Goal: Entertainment & Leisure: Consume media (video, audio)

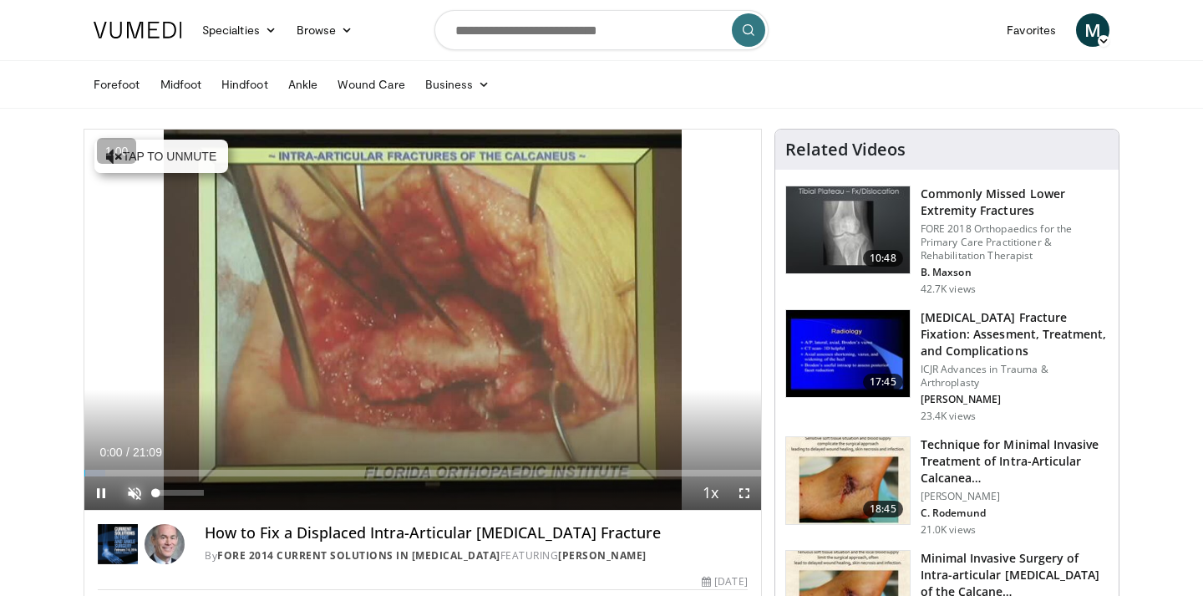
click at [135, 493] on span "Video Player" at bounding box center [134, 492] width 33 height 33
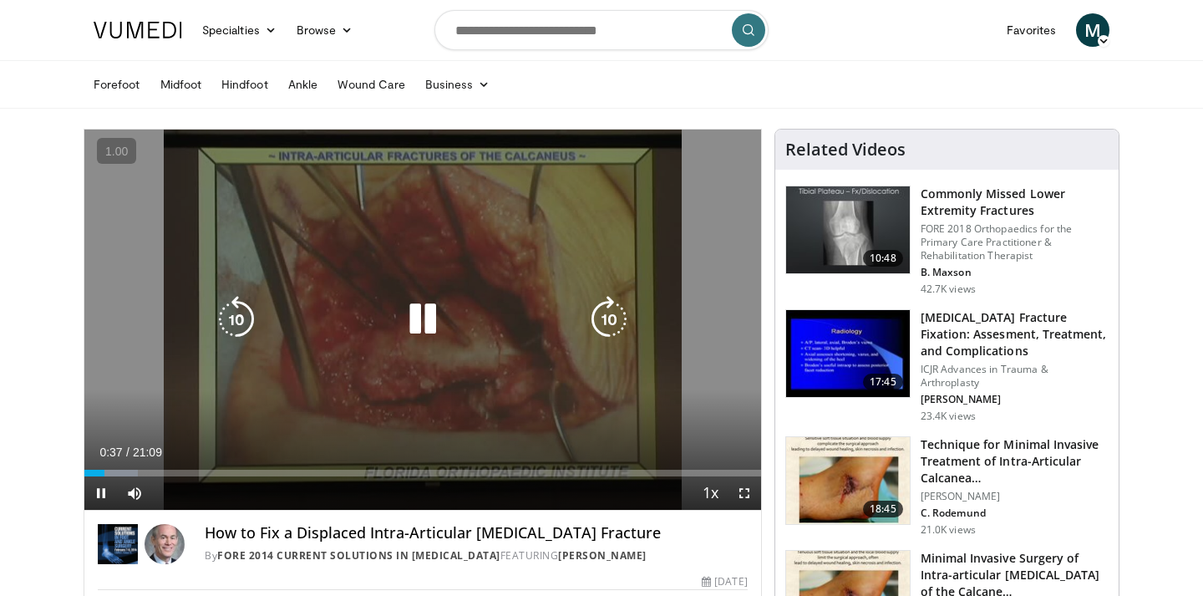
click at [413, 328] on icon "Video Player" at bounding box center [422, 319] width 47 height 47
click at [522, 270] on div "10 seconds Tap to unmute" at bounding box center [422, 320] width 677 height 380
click at [656, 395] on div "10 seconds Tap to unmute" at bounding box center [422, 320] width 677 height 380
click at [430, 327] on icon "Video Player" at bounding box center [422, 319] width 47 height 47
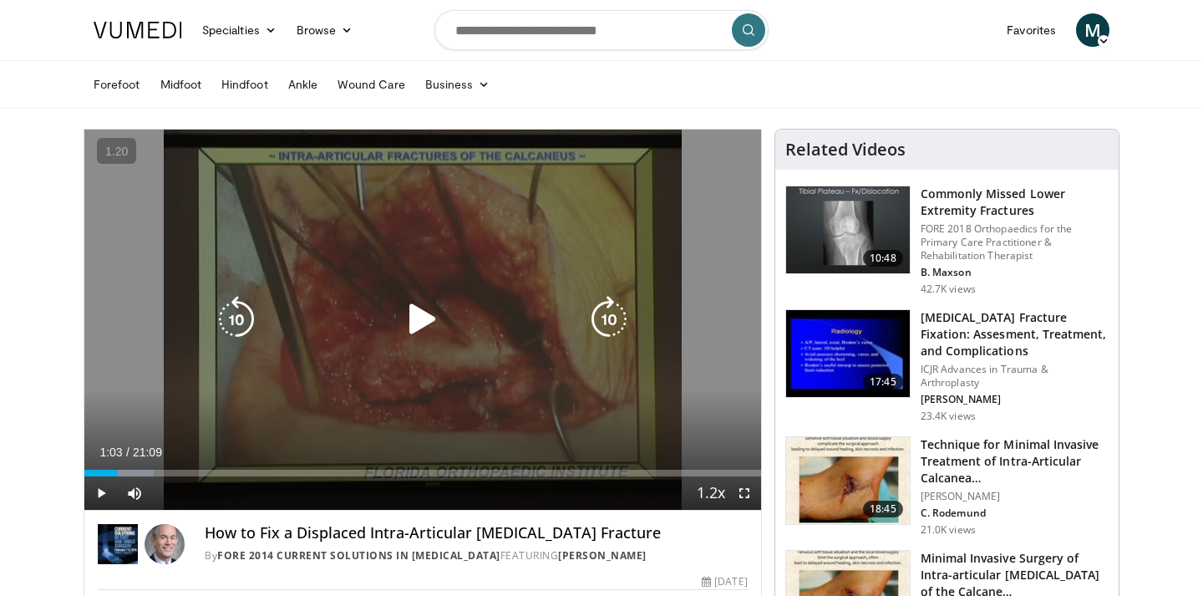
click at [541, 317] on div "Video Player" at bounding box center [423, 318] width 406 height 33
click at [419, 324] on icon "Video Player" at bounding box center [422, 319] width 47 height 47
click at [422, 318] on icon "Video Player" at bounding box center [422, 319] width 47 height 47
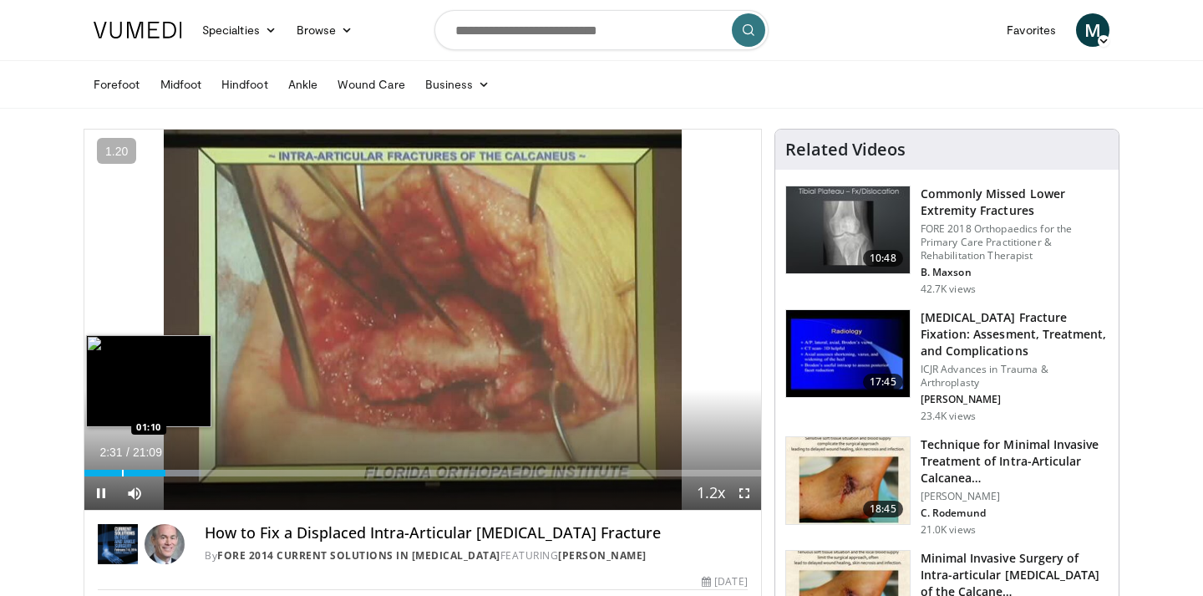
click at [122, 475] on div "Progress Bar" at bounding box center [123, 473] width 2 height 7
click at [112, 475] on div "Progress Bar" at bounding box center [113, 473] width 2 height 7
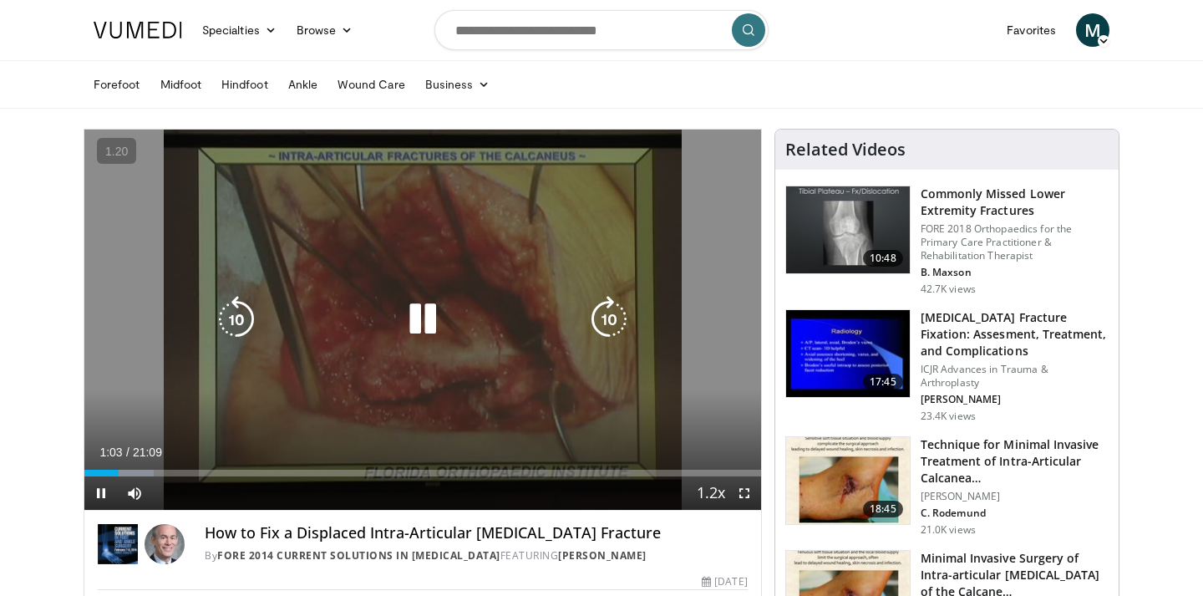
click at [430, 321] on icon "Video Player" at bounding box center [422, 319] width 47 height 47
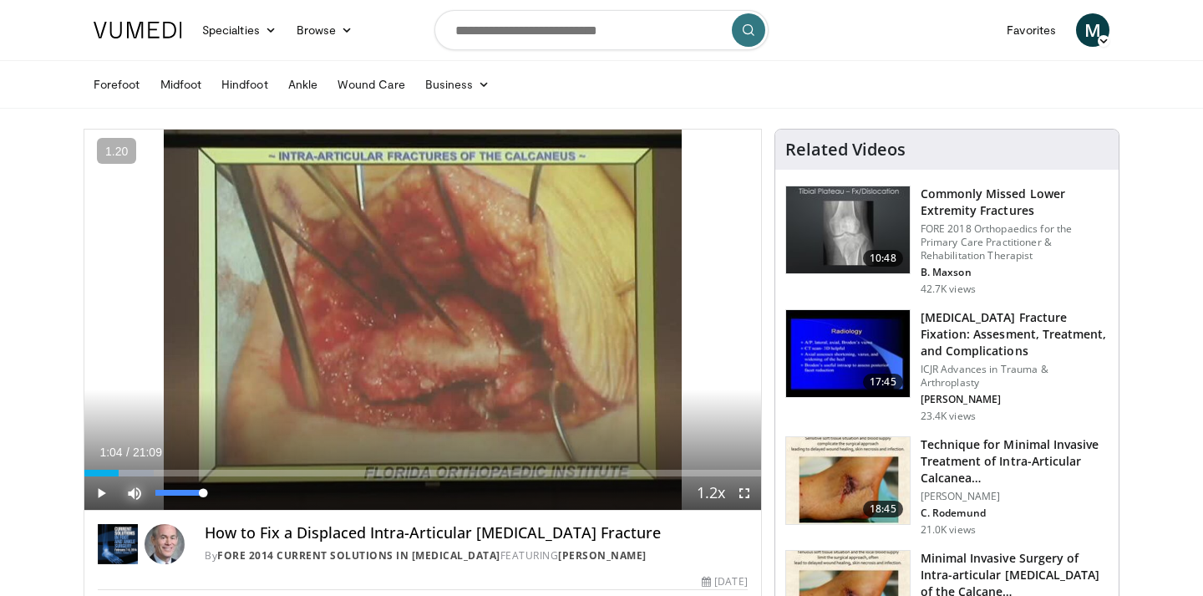
click at [136, 495] on span "Video Player" at bounding box center [134, 492] width 33 height 33
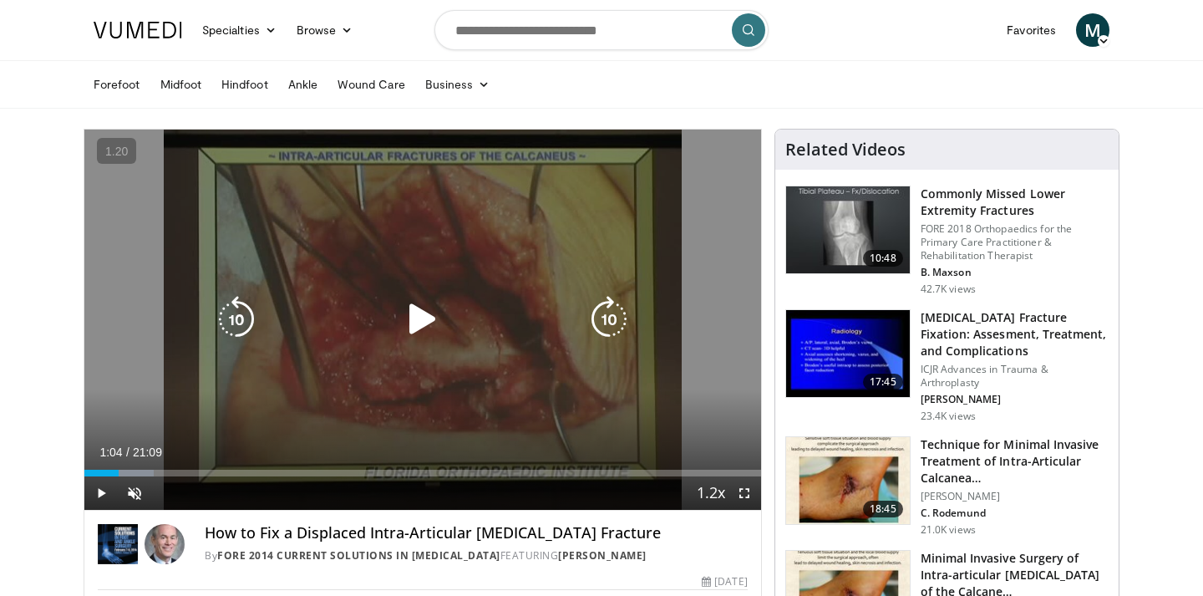
click at [239, 378] on div "10 seconds Tap to unmute" at bounding box center [422, 320] width 677 height 380
click at [234, 440] on div "10 seconds Tap to unmute" at bounding box center [422, 320] width 677 height 380
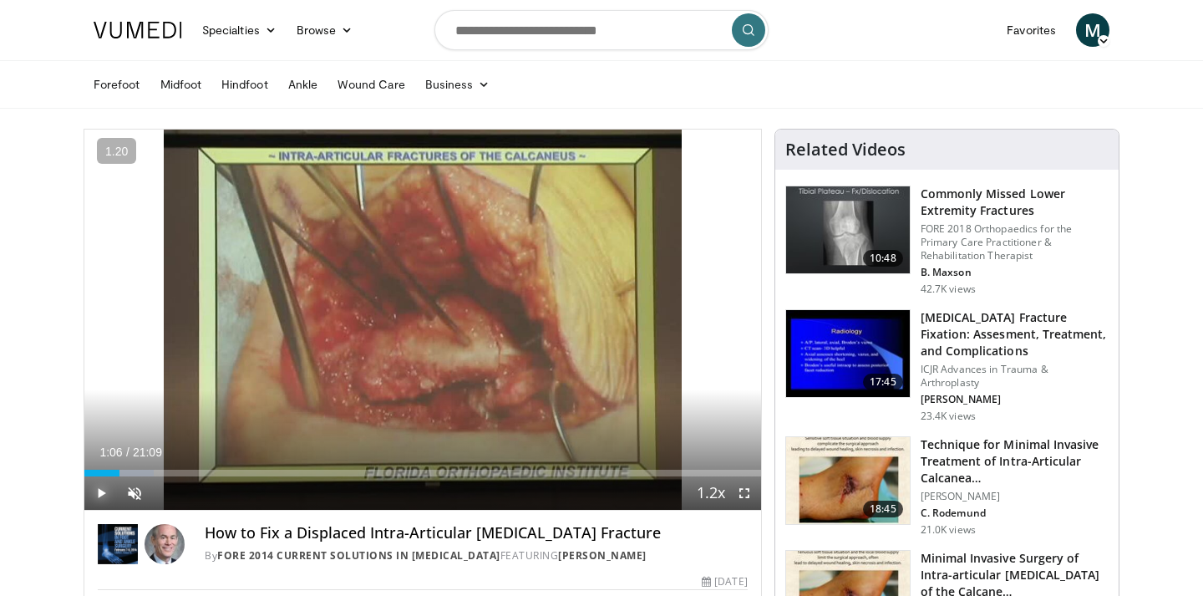
click at [102, 490] on span "Video Player" at bounding box center [100, 492] width 33 height 33
click at [135, 491] on span "Video Player" at bounding box center [134, 492] width 33 height 33
click at [414, 329] on div "10 seconds Tap to unmute" at bounding box center [422, 320] width 677 height 380
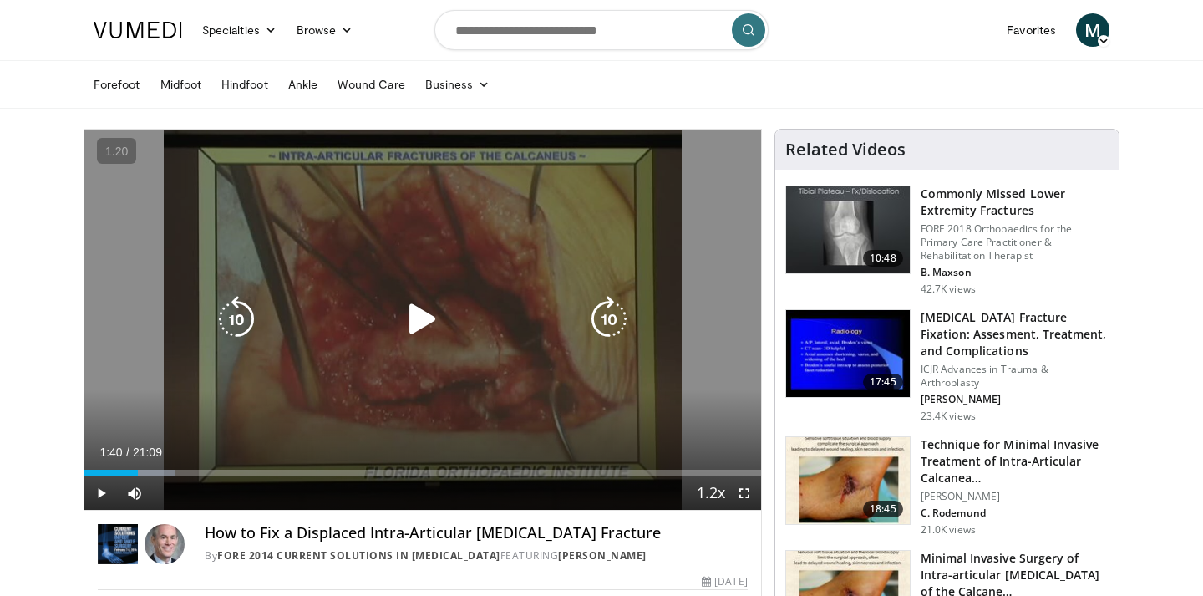
click at [424, 330] on icon "Video Player" at bounding box center [422, 319] width 47 height 47
click at [428, 316] on icon "Video Player" at bounding box center [422, 319] width 47 height 47
click at [551, 401] on div "10 seconds Tap to unmute" at bounding box center [422, 320] width 677 height 380
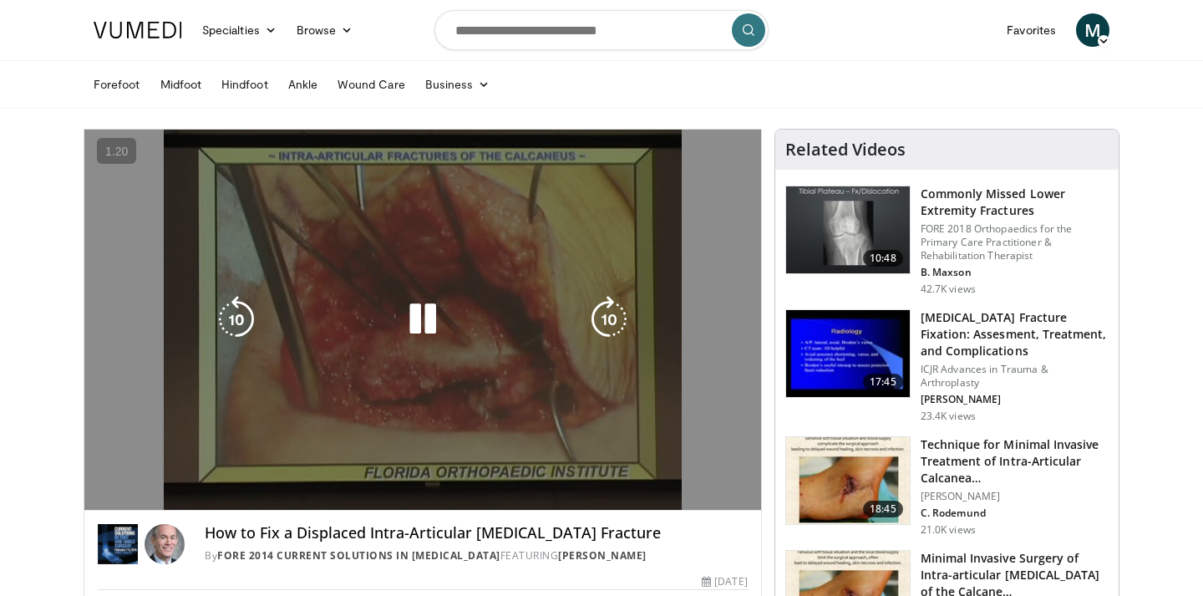
click at [423, 325] on icon "Video Player" at bounding box center [422, 319] width 47 height 47
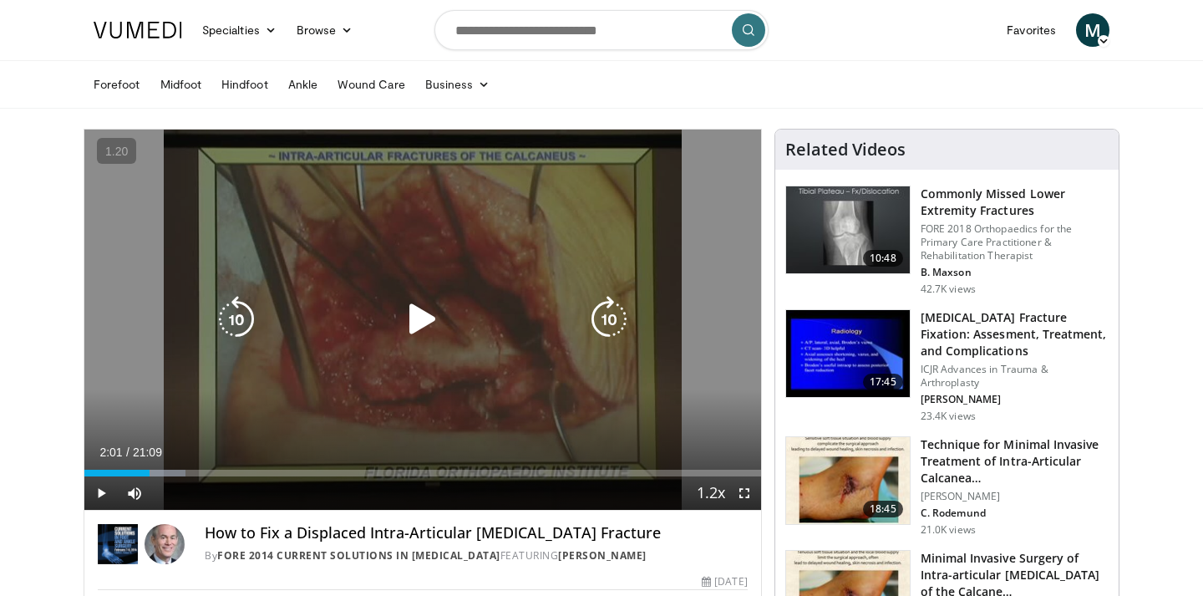
click at [423, 325] on icon "Video Player" at bounding box center [422, 319] width 47 height 47
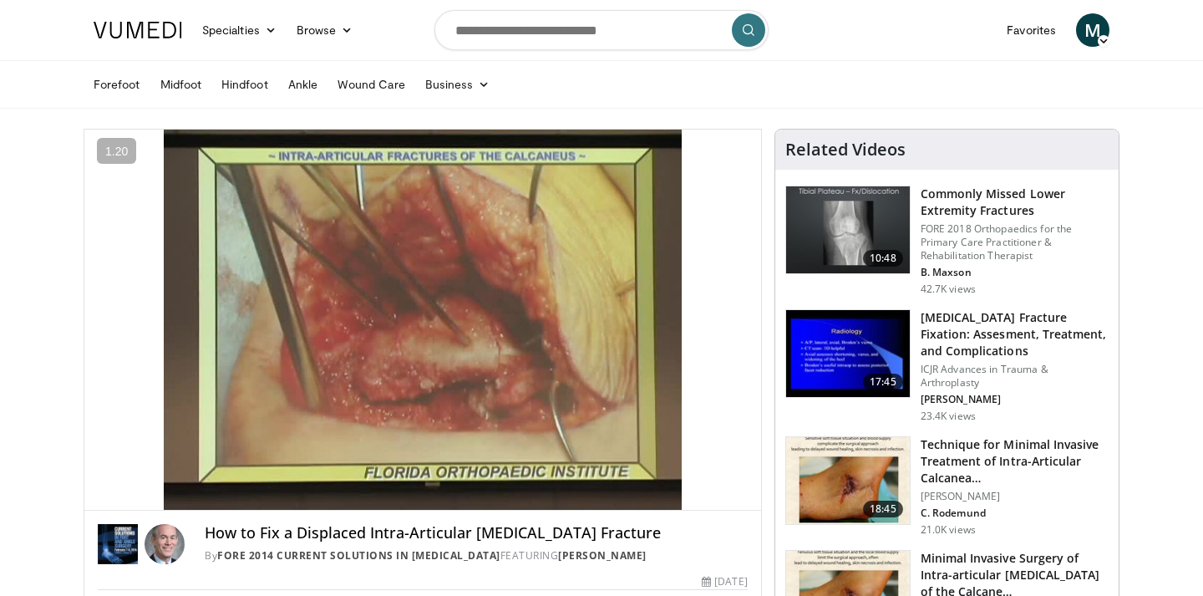
click at [423, 325] on div "10 seconds Tap to unmute" at bounding box center [422, 320] width 677 height 380
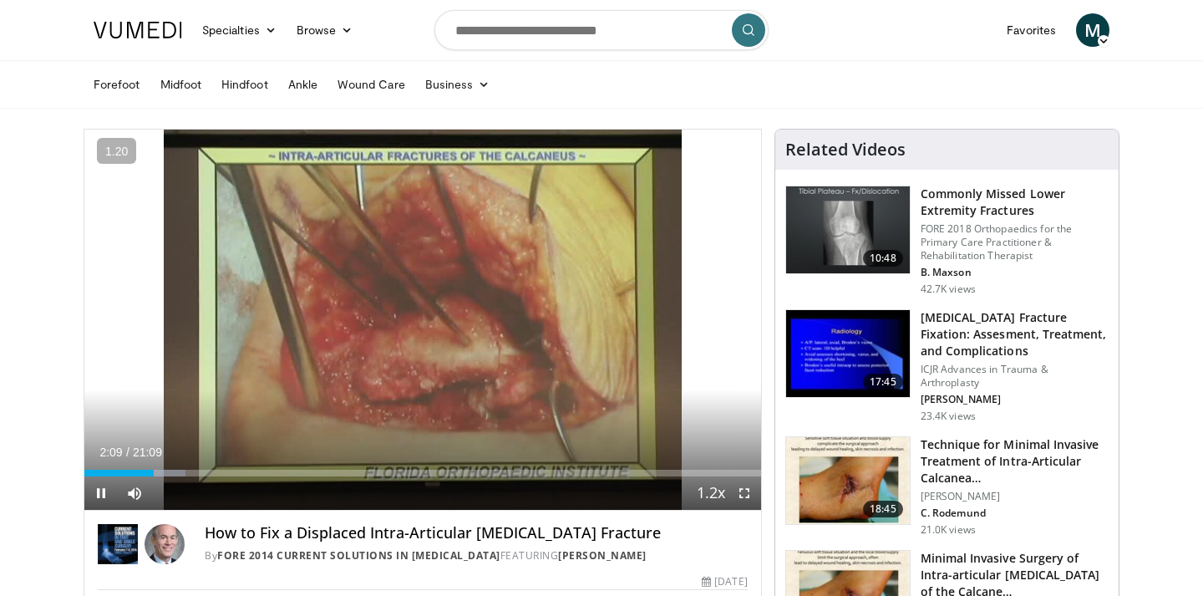
click at [423, 325] on div "10 seconds Tap to unmute" at bounding box center [422, 320] width 677 height 380
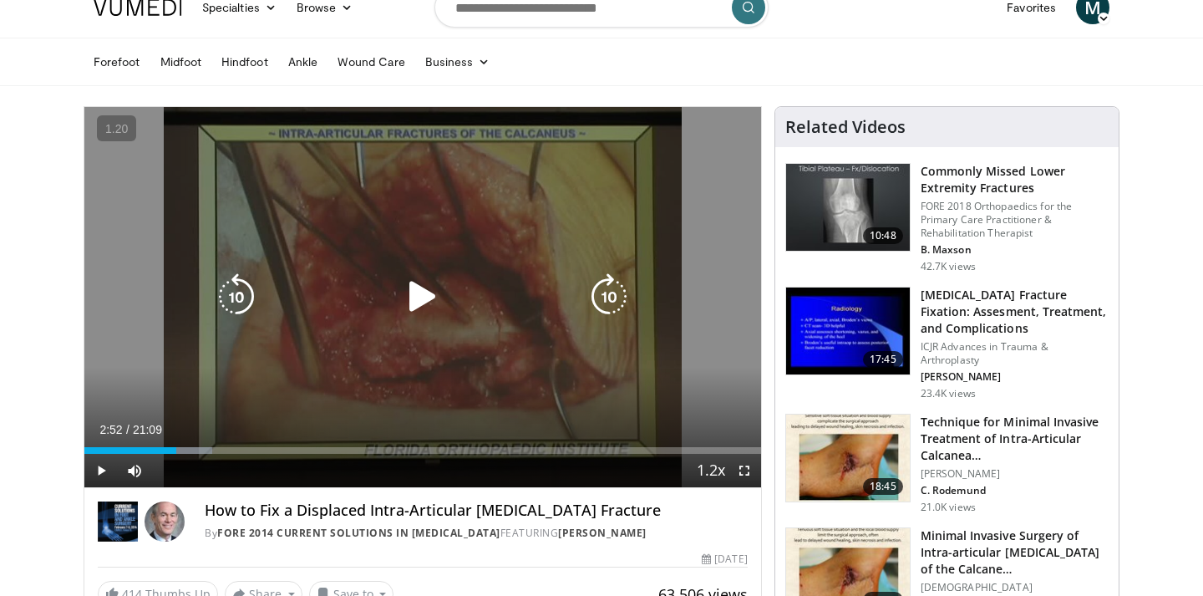
scroll to position [23, 0]
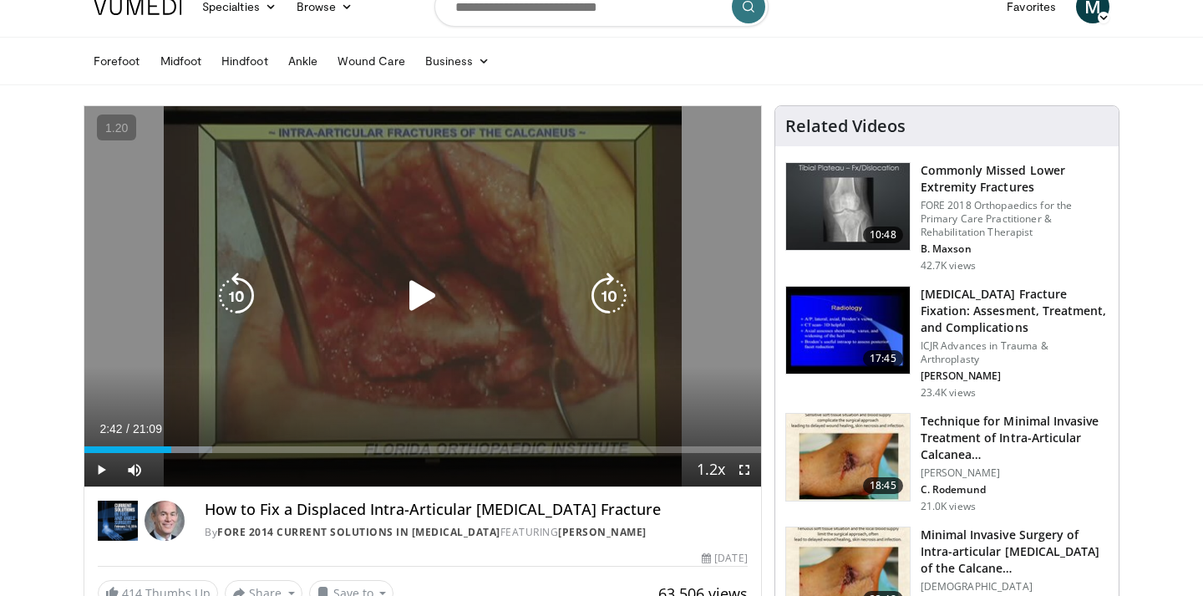
click at [420, 306] on icon "Video Player" at bounding box center [422, 295] width 47 height 47
click at [418, 295] on icon "Video Player" at bounding box center [422, 295] width 47 height 47
click at [435, 278] on icon "Video Player" at bounding box center [422, 295] width 47 height 47
click at [424, 302] on icon "Video Player" at bounding box center [422, 295] width 47 height 47
click at [428, 296] on icon "Video Player" at bounding box center [422, 295] width 47 height 47
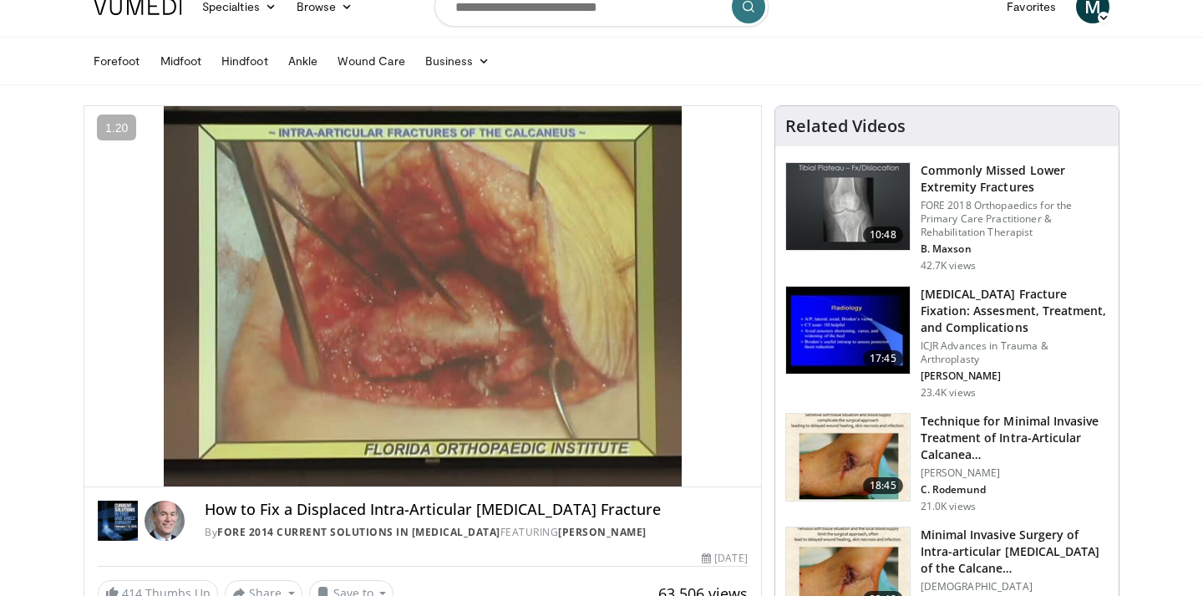
click at [557, 346] on div "10 seconds Tap to unmute" at bounding box center [422, 296] width 677 height 380
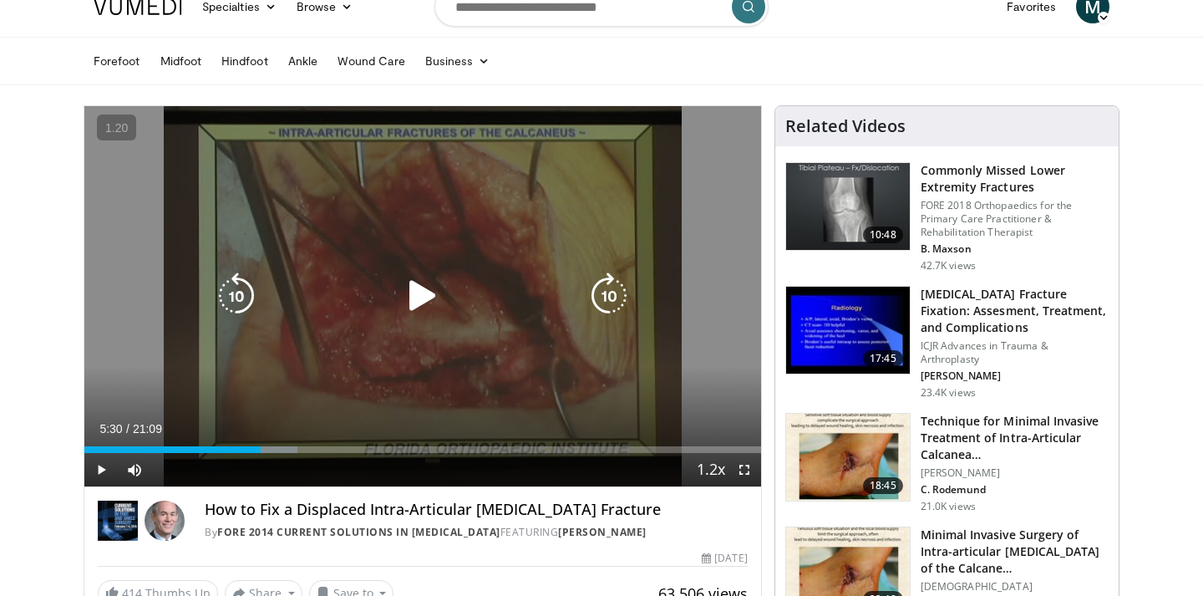
click at [412, 290] on icon "Video Player" at bounding box center [422, 295] width 47 height 47
click at [435, 287] on icon "Video Player" at bounding box center [422, 295] width 47 height 47
click at [492, 371] on div "10 seconds Tap to unmute" at bounding box center [422, 296] width 677 height 380
click at [428, 297] on icon "Video Player" at bounding box center [422, 295] width 47 height 47
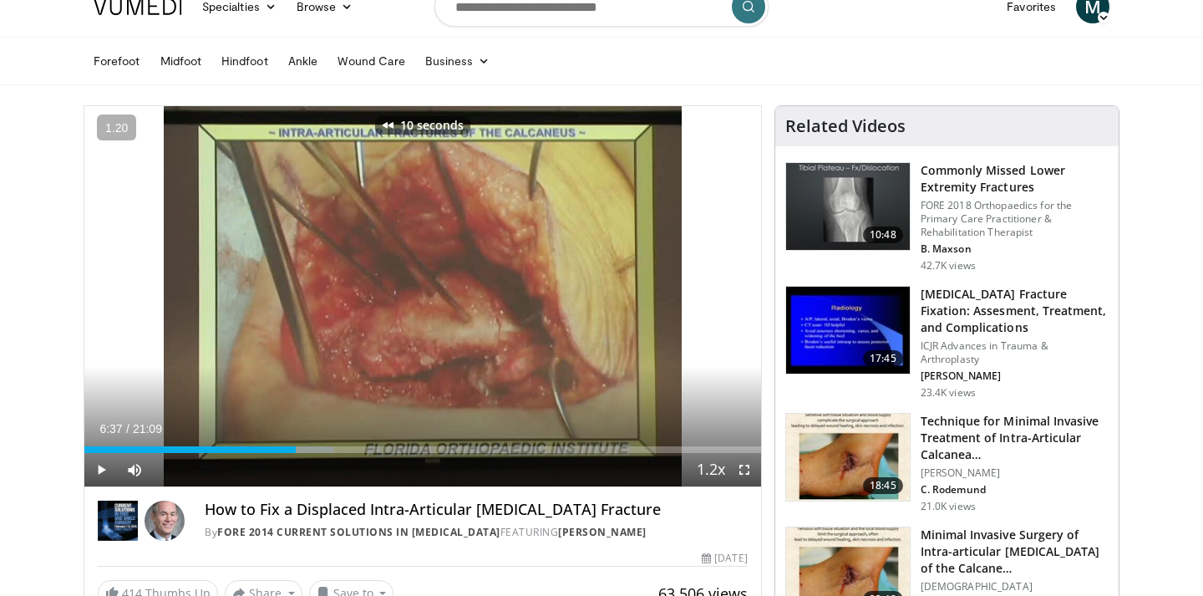
click at [428, 297] on div "10 seconds Tap to unmute" at bounding box center [422, 296] width 677 height 380
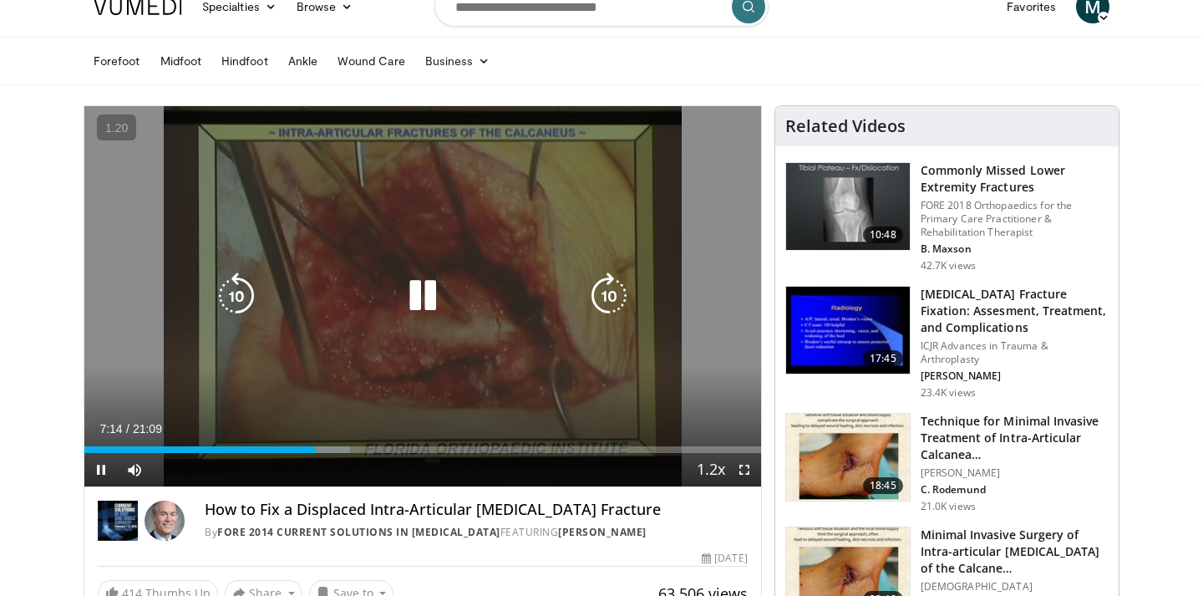
click at [429, 300] on icon "Video Player" at bounding box center [422, 295] width 47 height 47
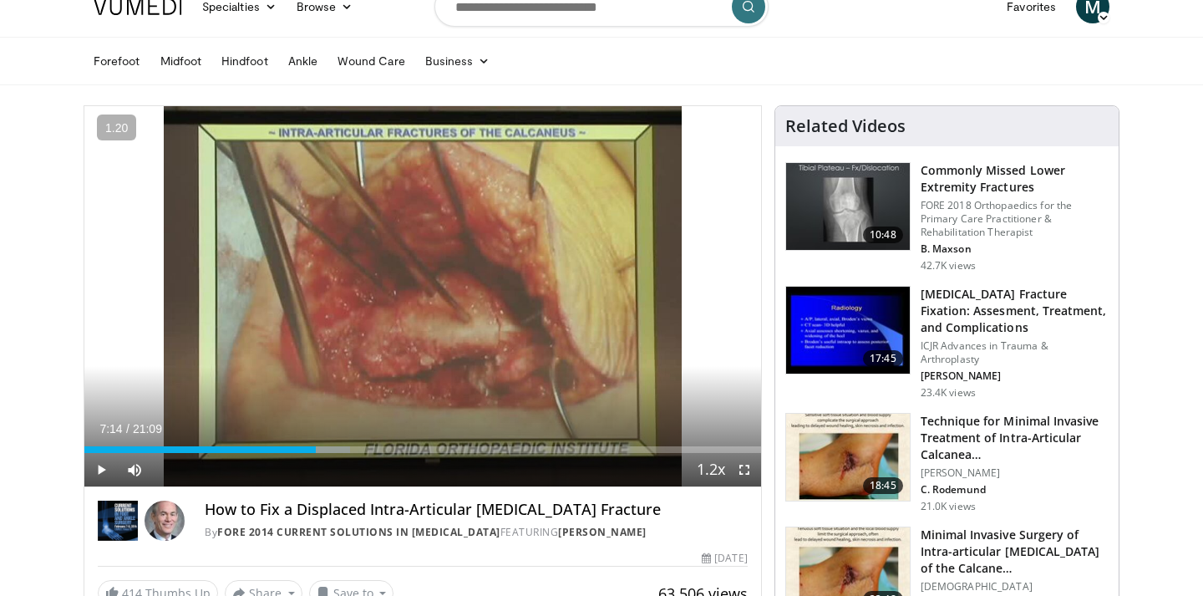
click at [429, 300] on div "10 seconds Tap to unmute" at bounding box center [422, 296] width 677 height 380
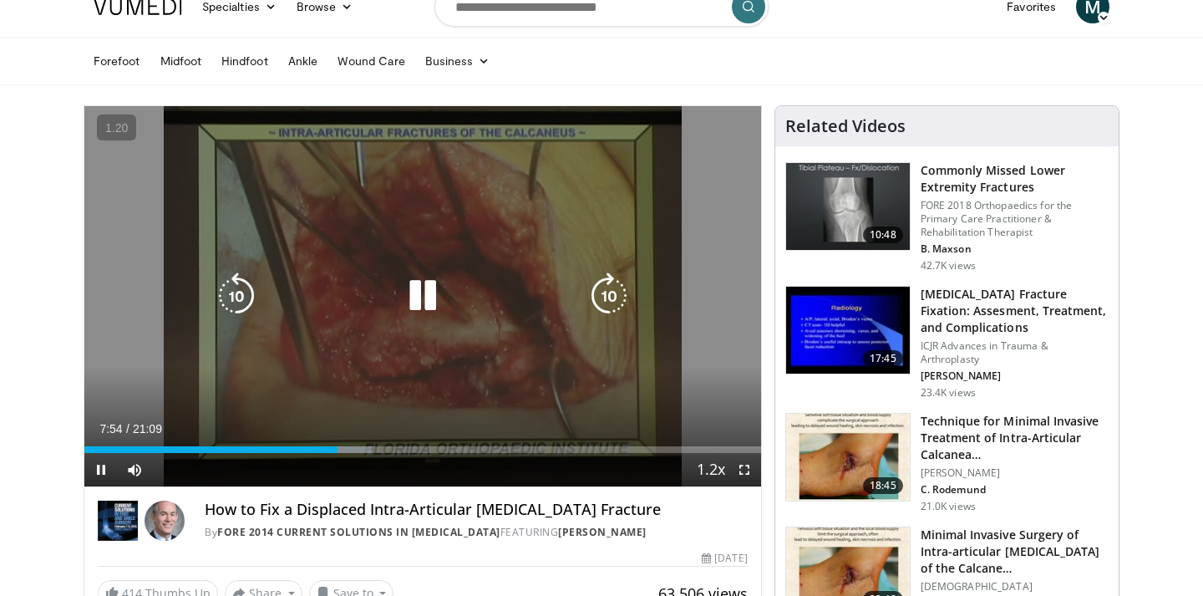
click at [472, 323] on div "10 seconds Tap to unmute" at bounding box center [422, 296] width 677 height 380
click at [422, 302] on icon "Video Player" at bounding box center [422, 295] width 47 height 47
click at [570, 369] on div "20 seconds Tap to unmute" at bounding box center [422, 296] width 677 height 380
click at [464, 377] on div "20 seconds Tap to unmute" at bounding box center [422, 296] width 677 height 380
click at [418, 296] on icon "Video Player" at bounding box center [422, 295] width 47 height 47
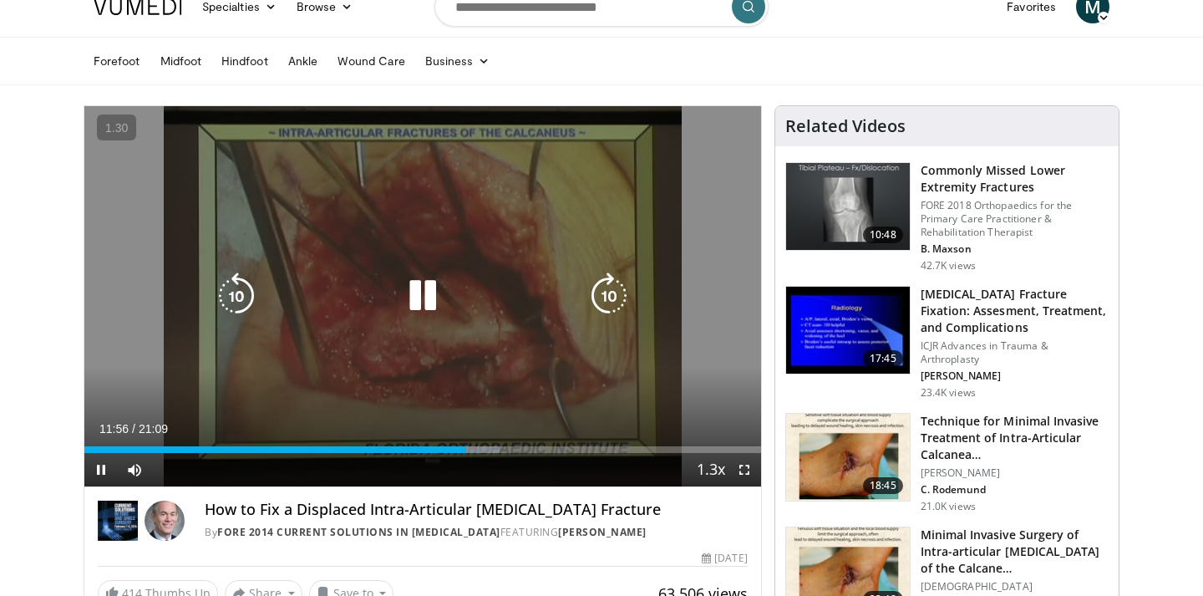
click at [434, 300] on icon "Video Player" at bounding box center [422, 295] width 47 height 47
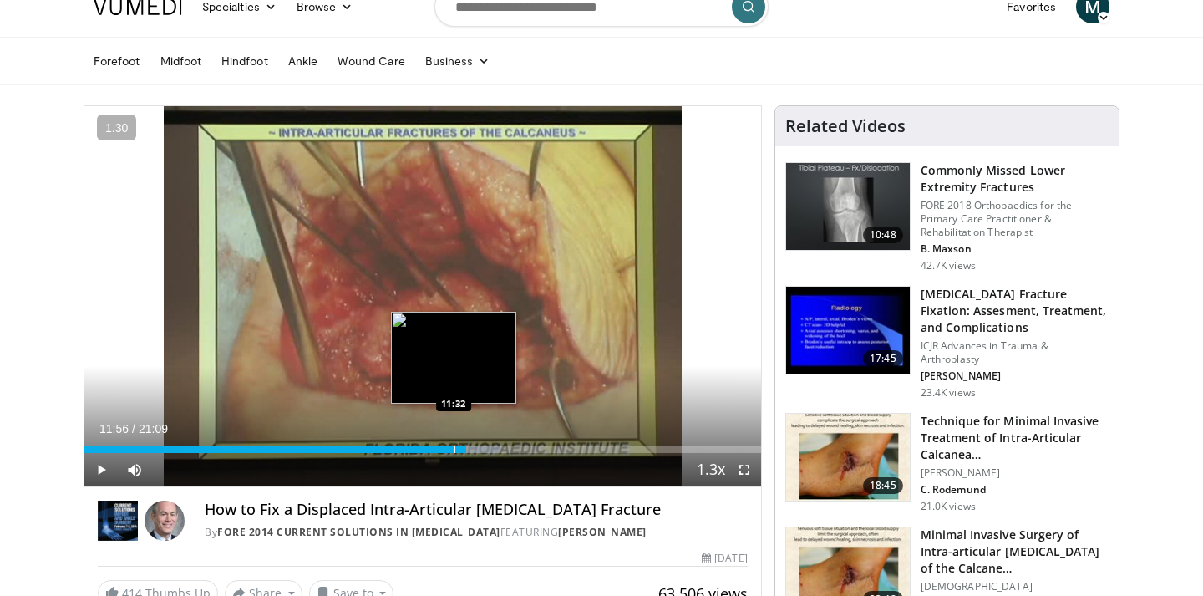
click at [454, 450] on div "Progress Bar" at bounding box center [455, 449] width 2 height 7
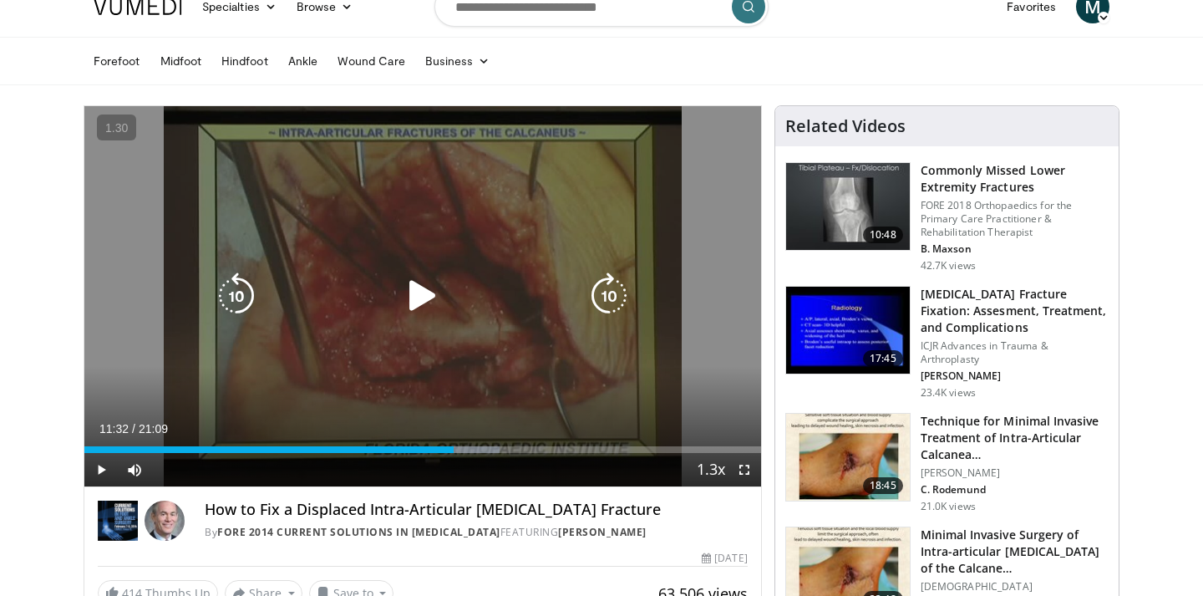
click at [532, 354] on div "30 seconds Tap to unmute" at bounding box center [422, 296] width 677 height 380
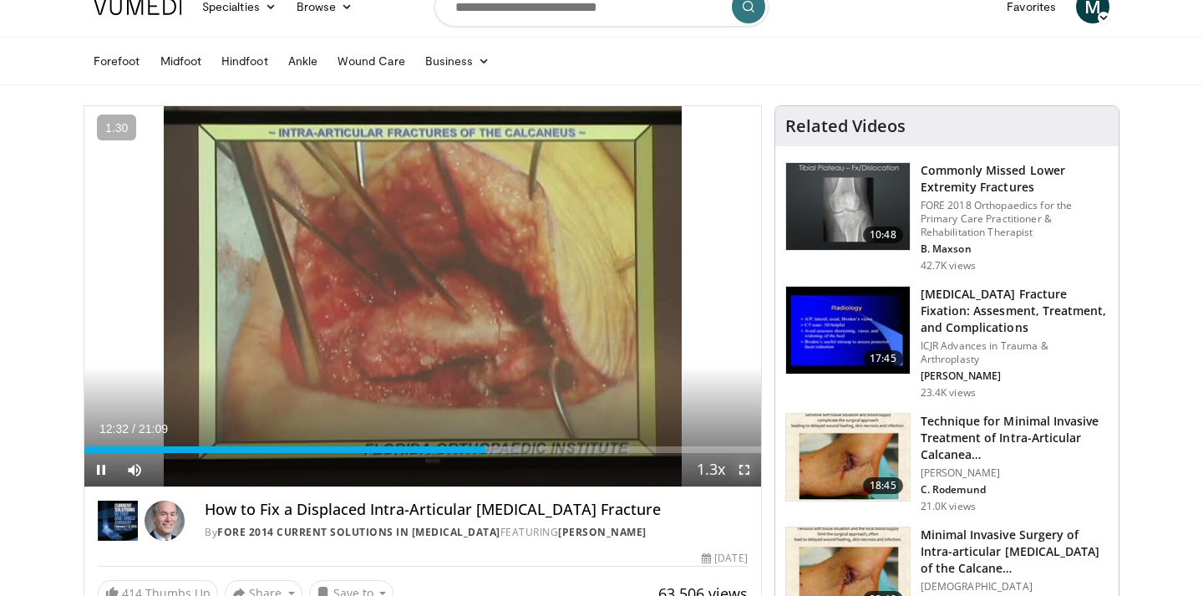
click at [755, 471] on span "Video Player" at bounding box center [744, 469] width 33 height 33
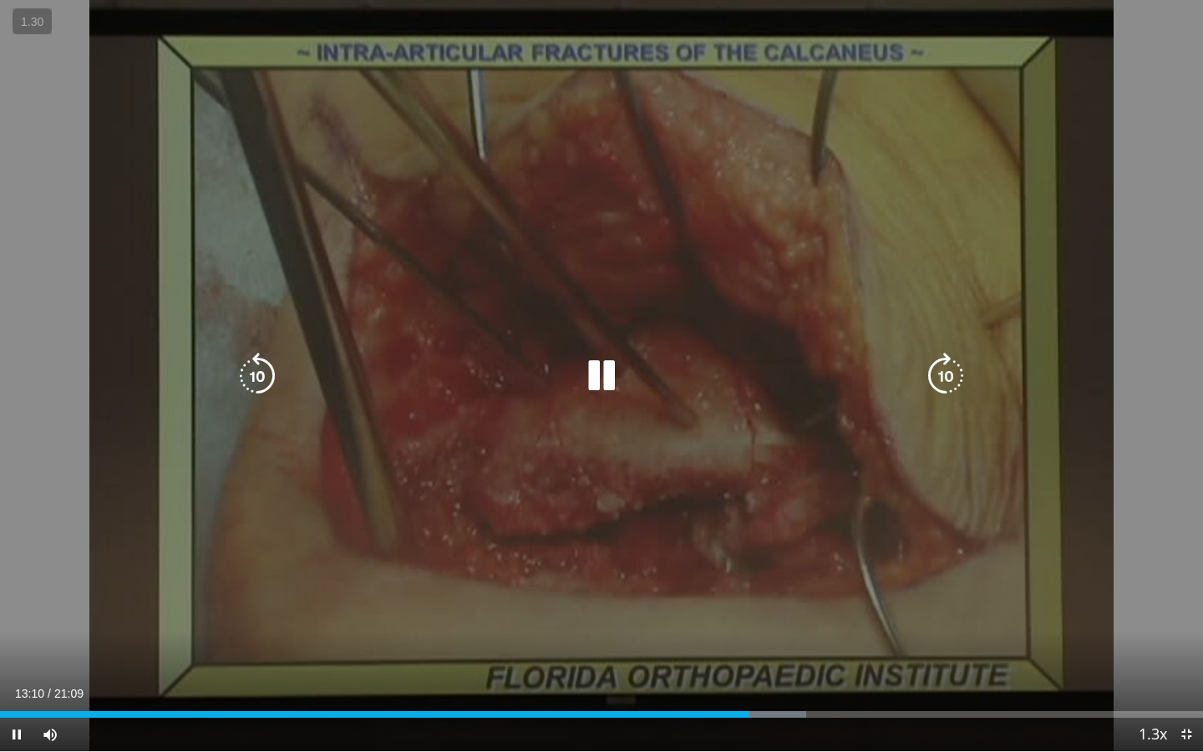
click at [605, 381] on icon "Video Player" at bounding box center [601, 376] width 47 height 47
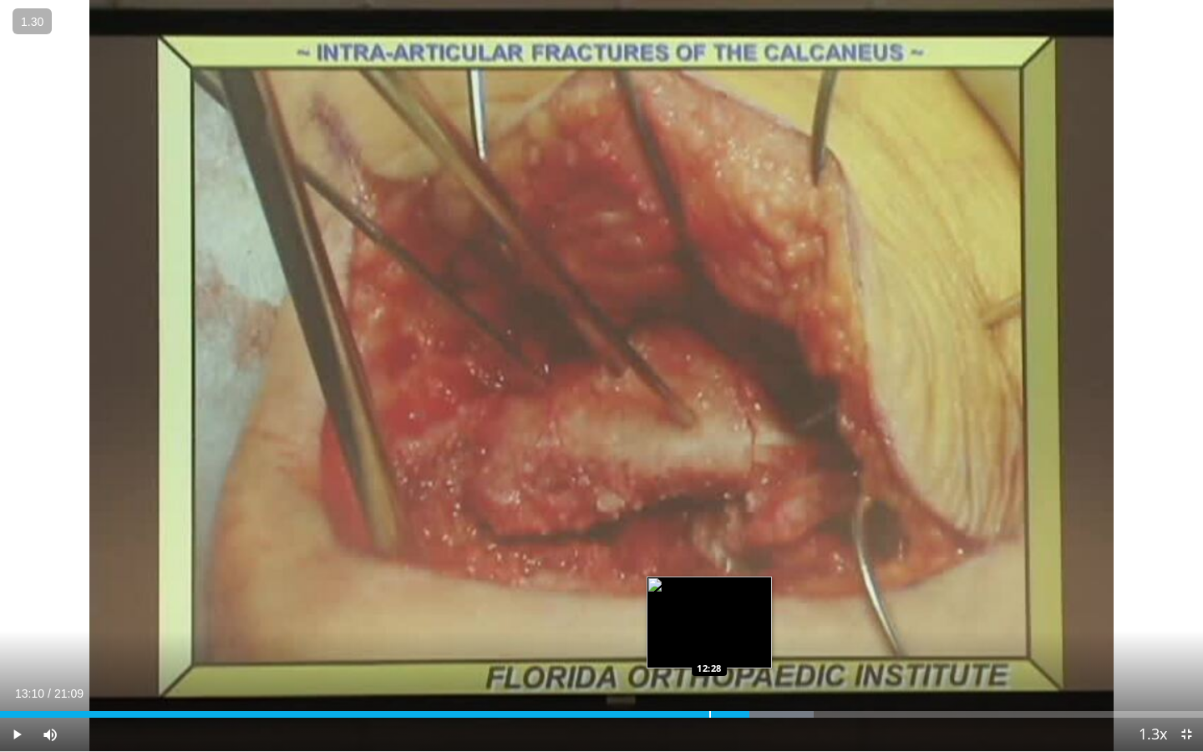
click at [709, 595] on div "Progress Bar" at bounding box center [710, 714] width 2 height 7
click at [697, 595] on div "Progress Bar" at bounding box center [698, 714] width 2 height 7
click at [685, 595] on div "Progress Bar" at bounding box center [686, 714] width 2 height 7
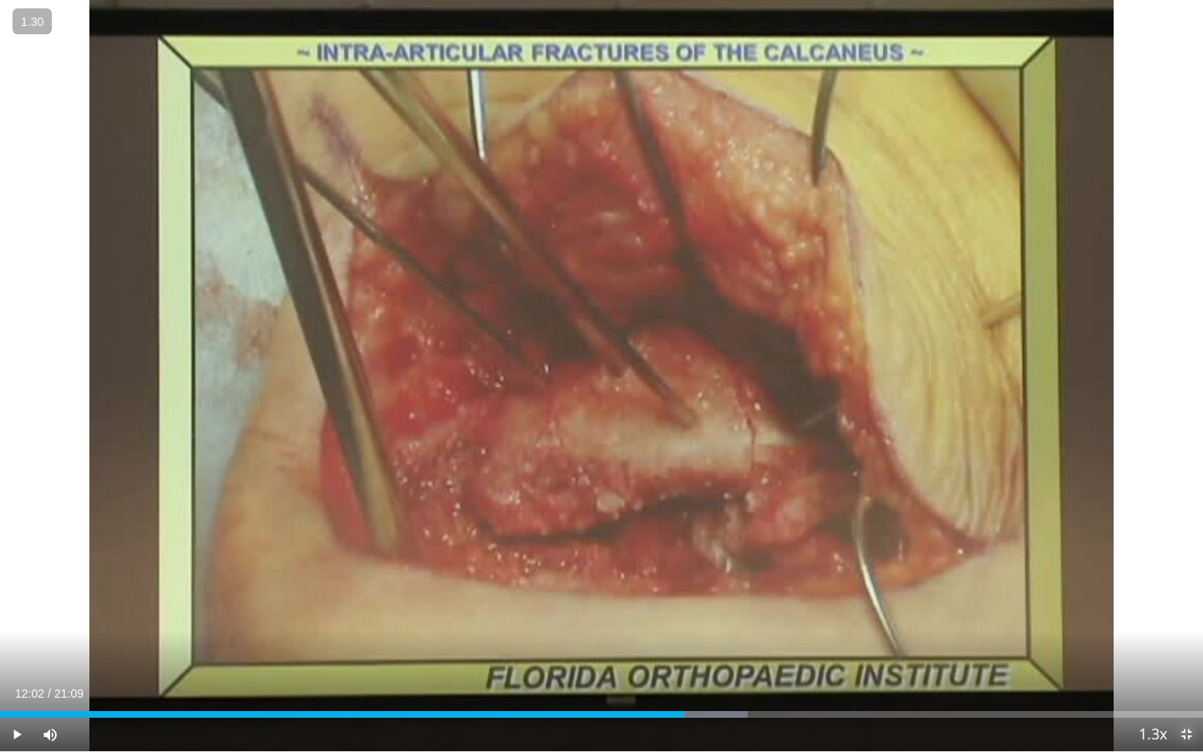
click at [1189, 595] on span "Video Player" at bounding box center [1186, 734] width 33 height 33
